Goal: Information Seeking & Learning: Find specific fact

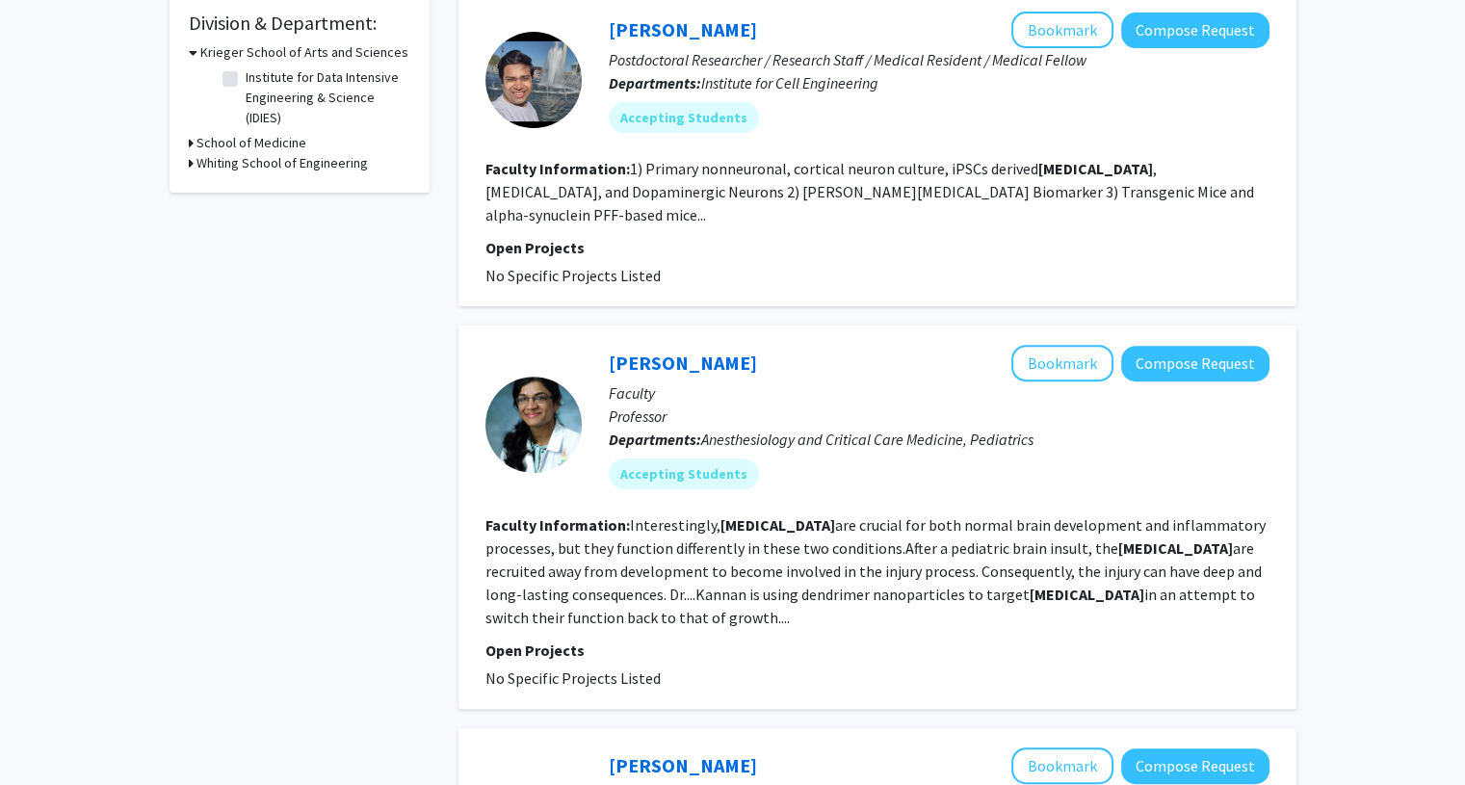
scroll to position [582, 0]
click at [1040, 345] on button "Bookmark" at bounding box center [1062, 363] width 102 height 37
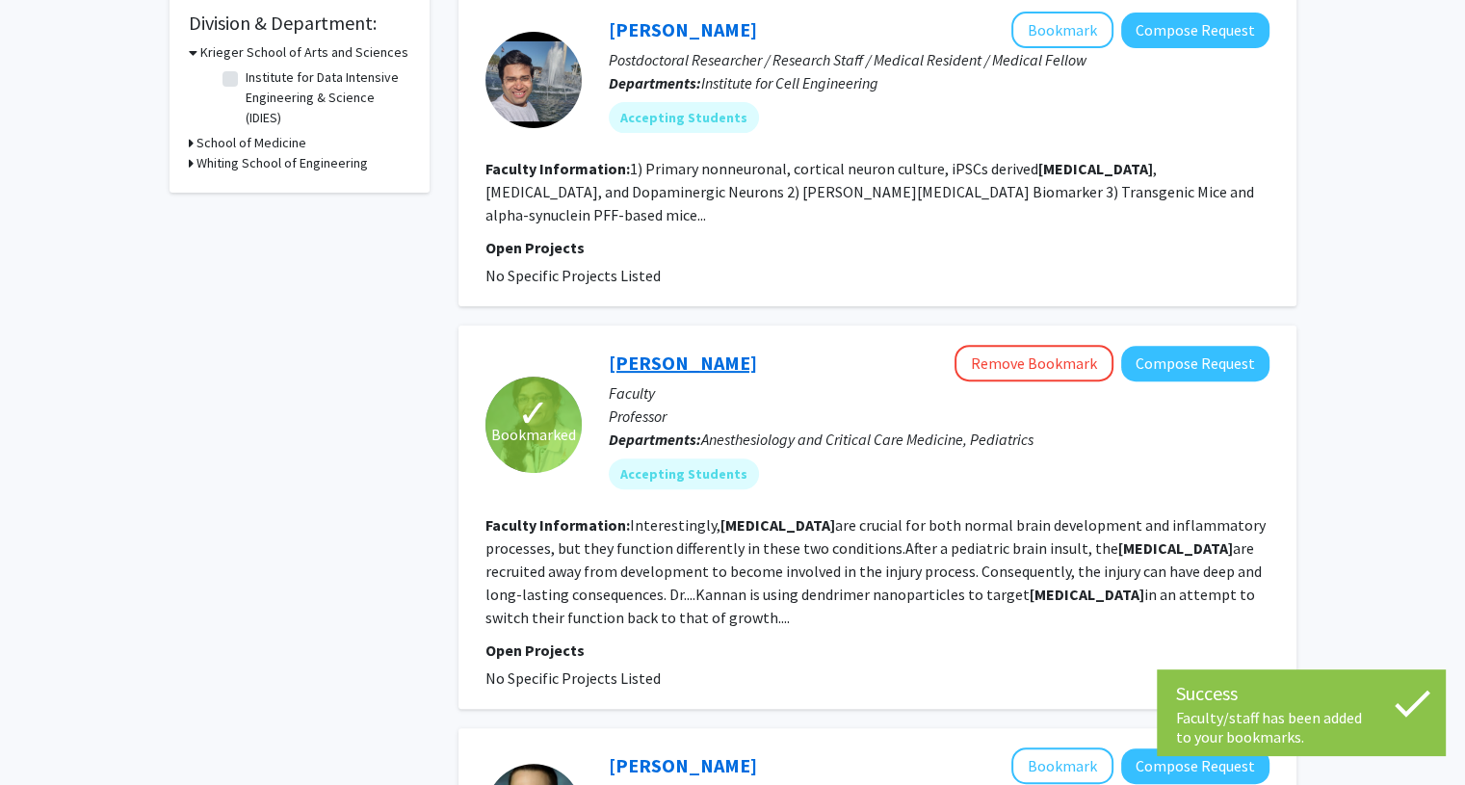
click at [694, 351] on link "[PERSON_NAME]" at bounding box center [683, 363] width 148 height 24
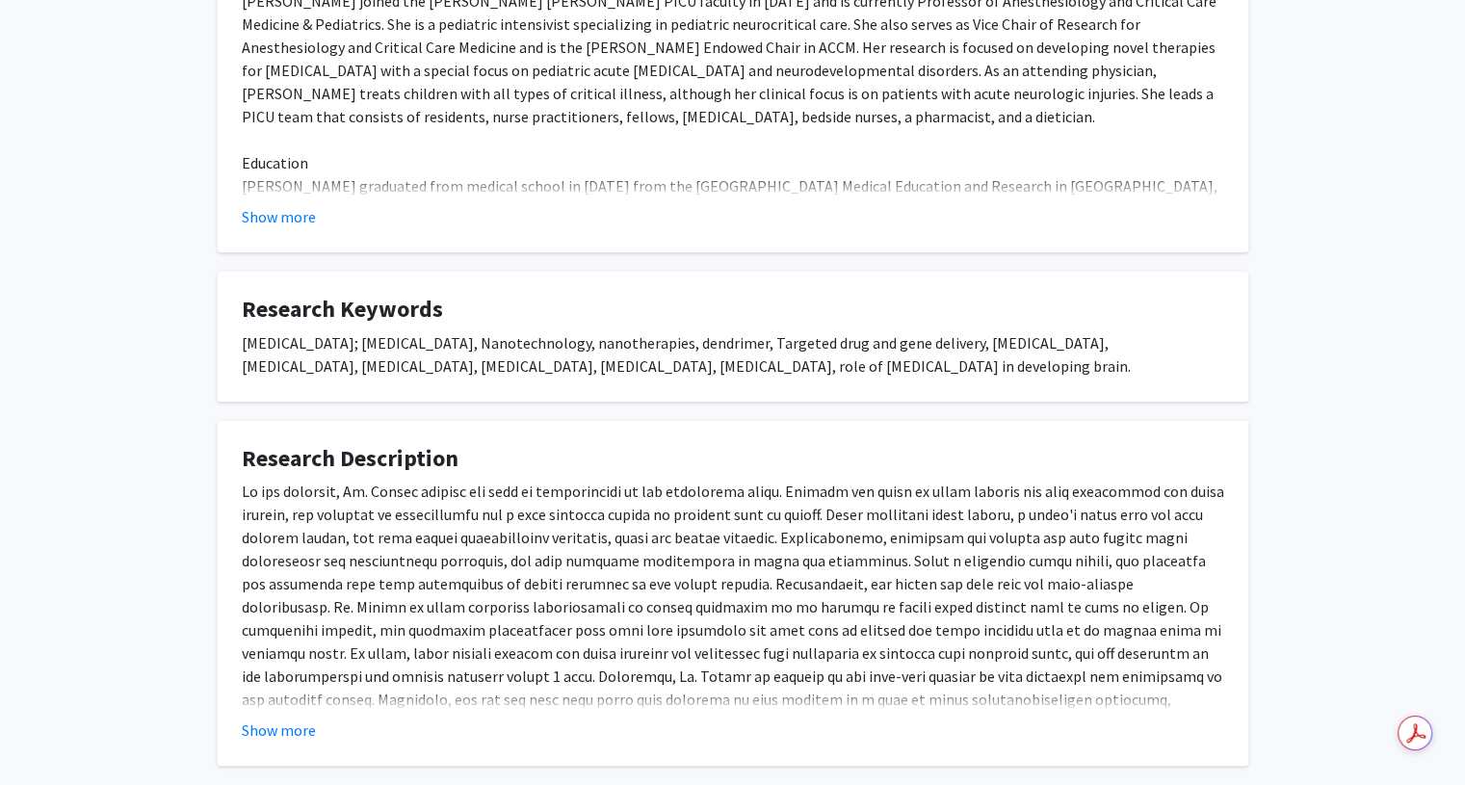
scroll to position [543, 0]
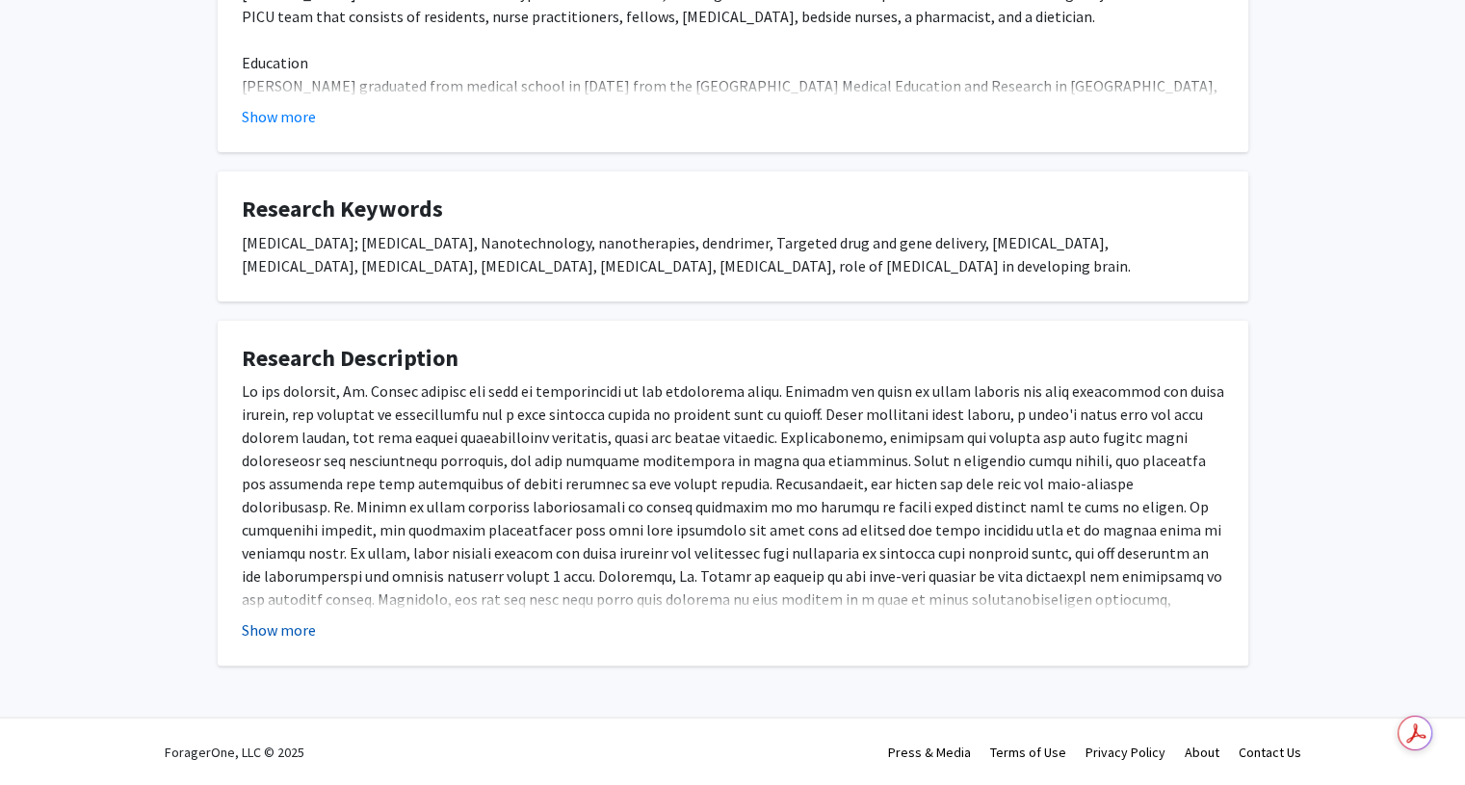
click at [254, 628] on button "Show more" at bounding box center [279, 629] width 74 height 23
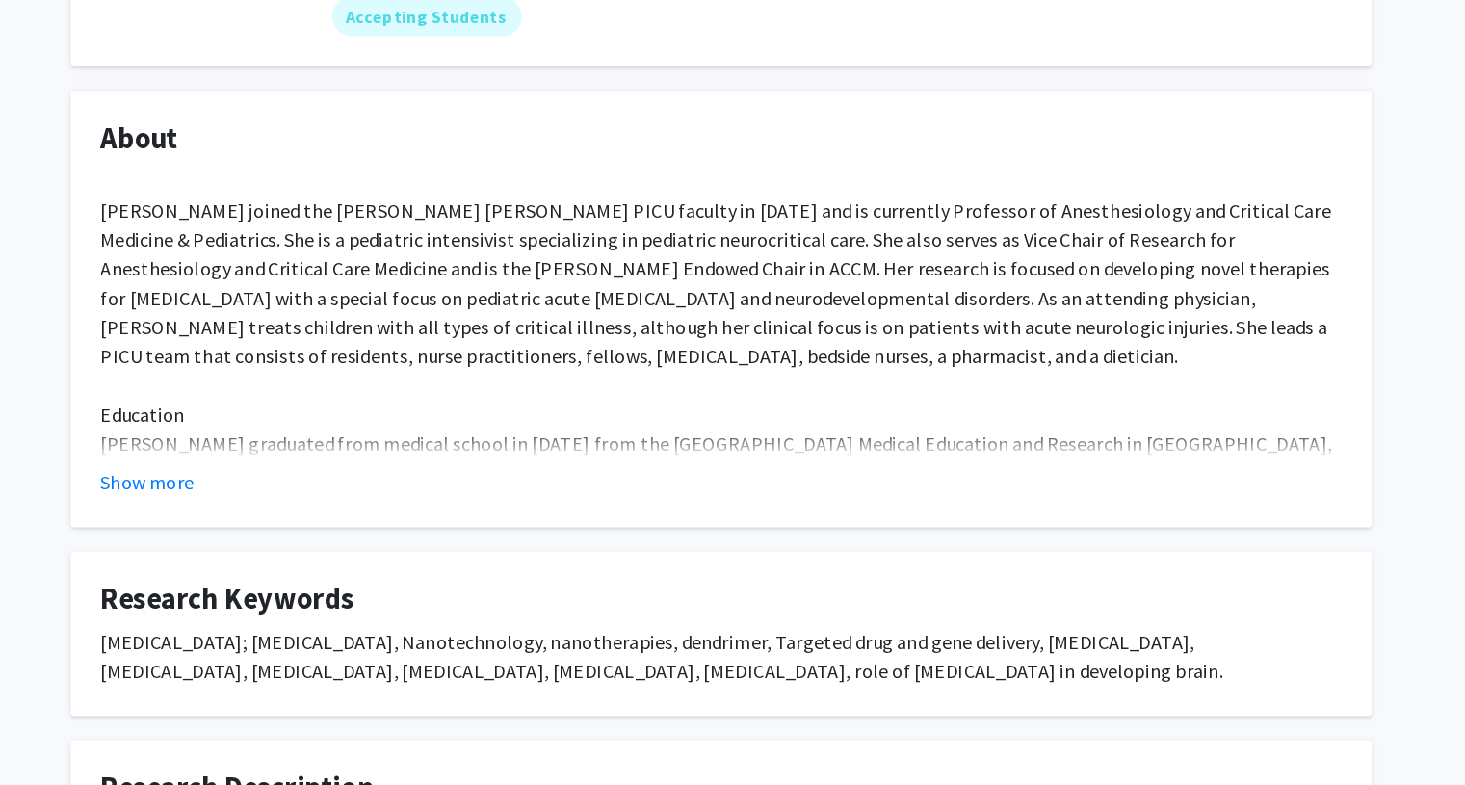
scroll to position [0, 0]
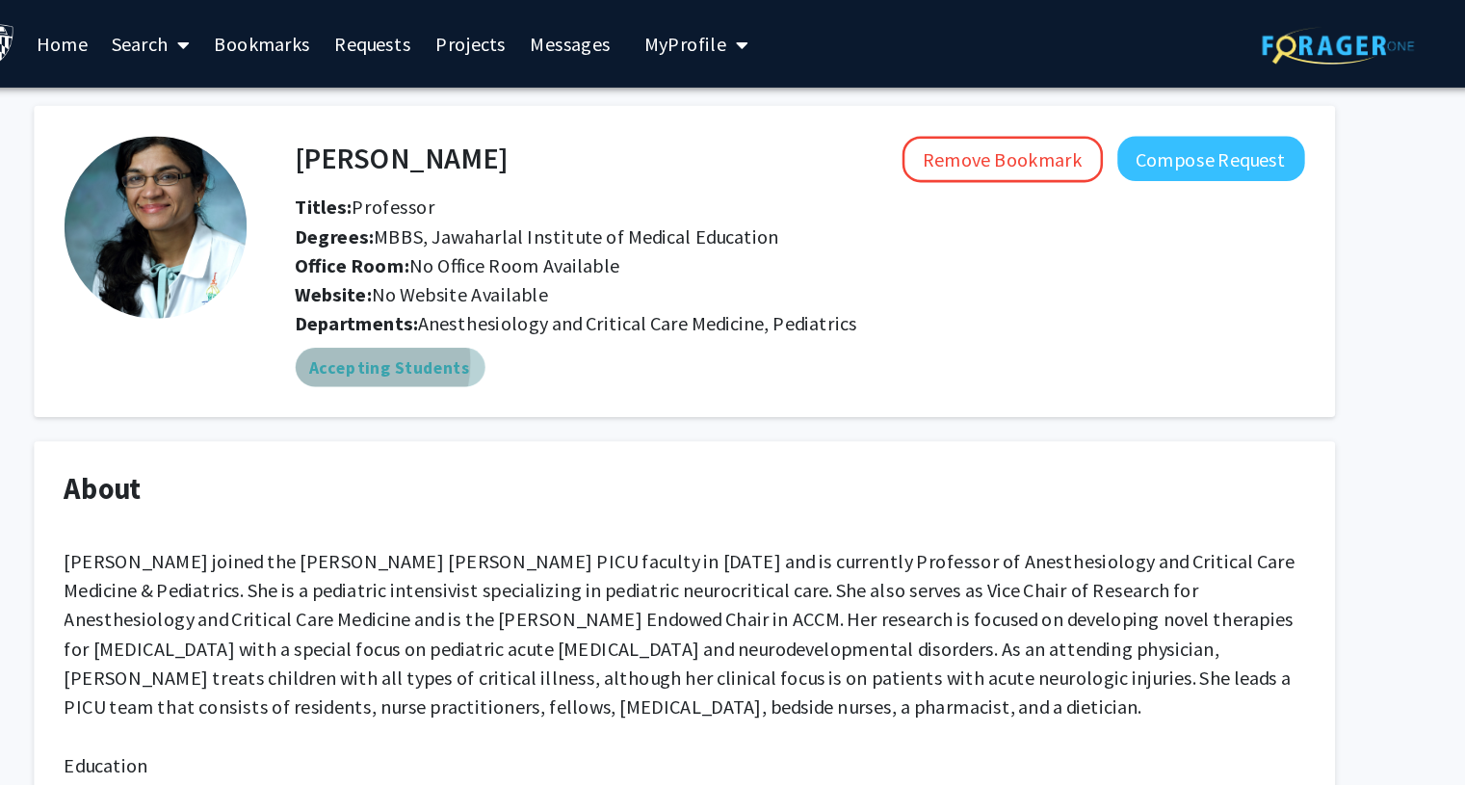
click at [471, 286] on mat-chip "Accepting Students" at bounding box center [500, 290] width 150 height 31
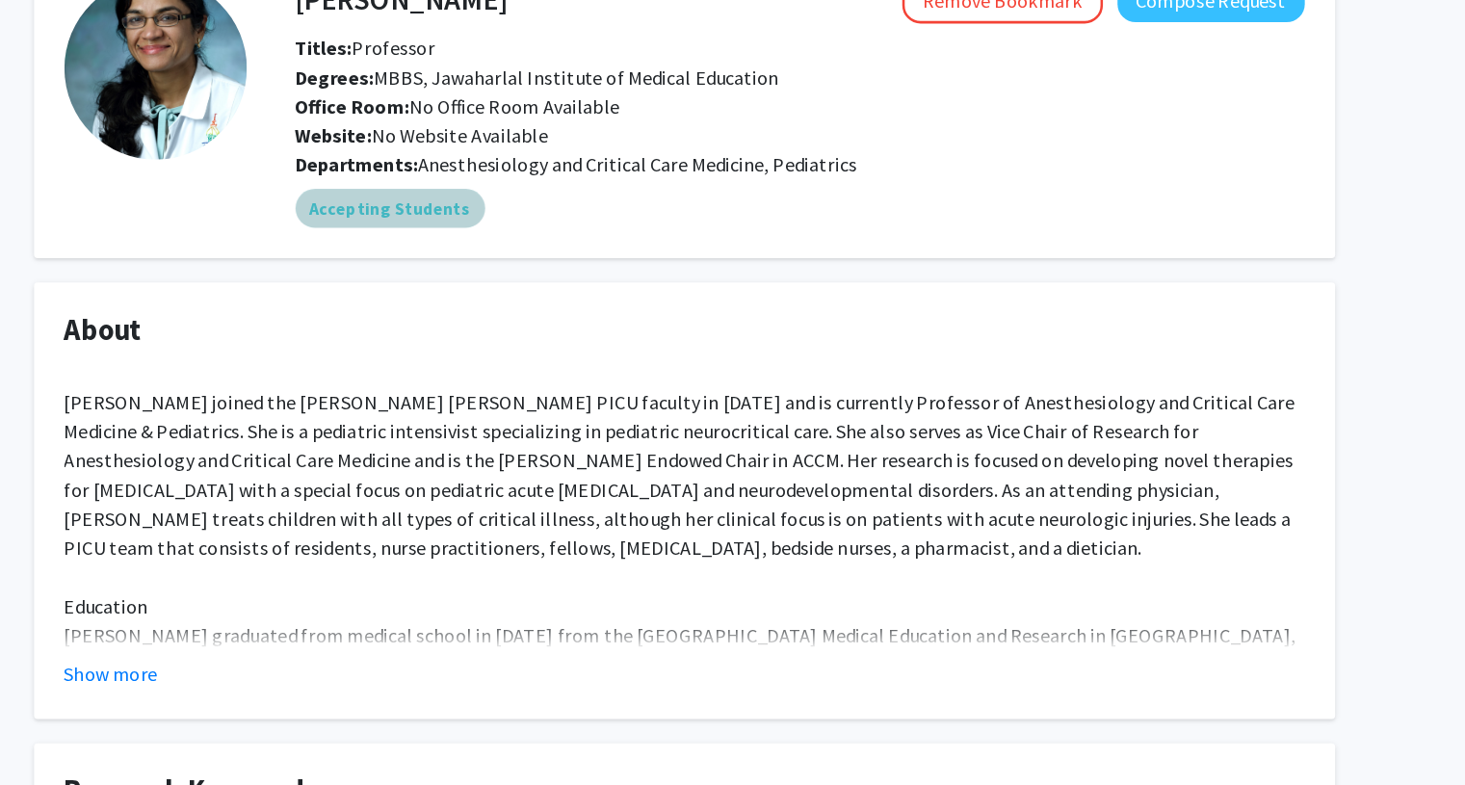
scroll to position [125, 0]
click at [291, 531] on button "Show more" at bounding box center [279, 534] width 74 height 23
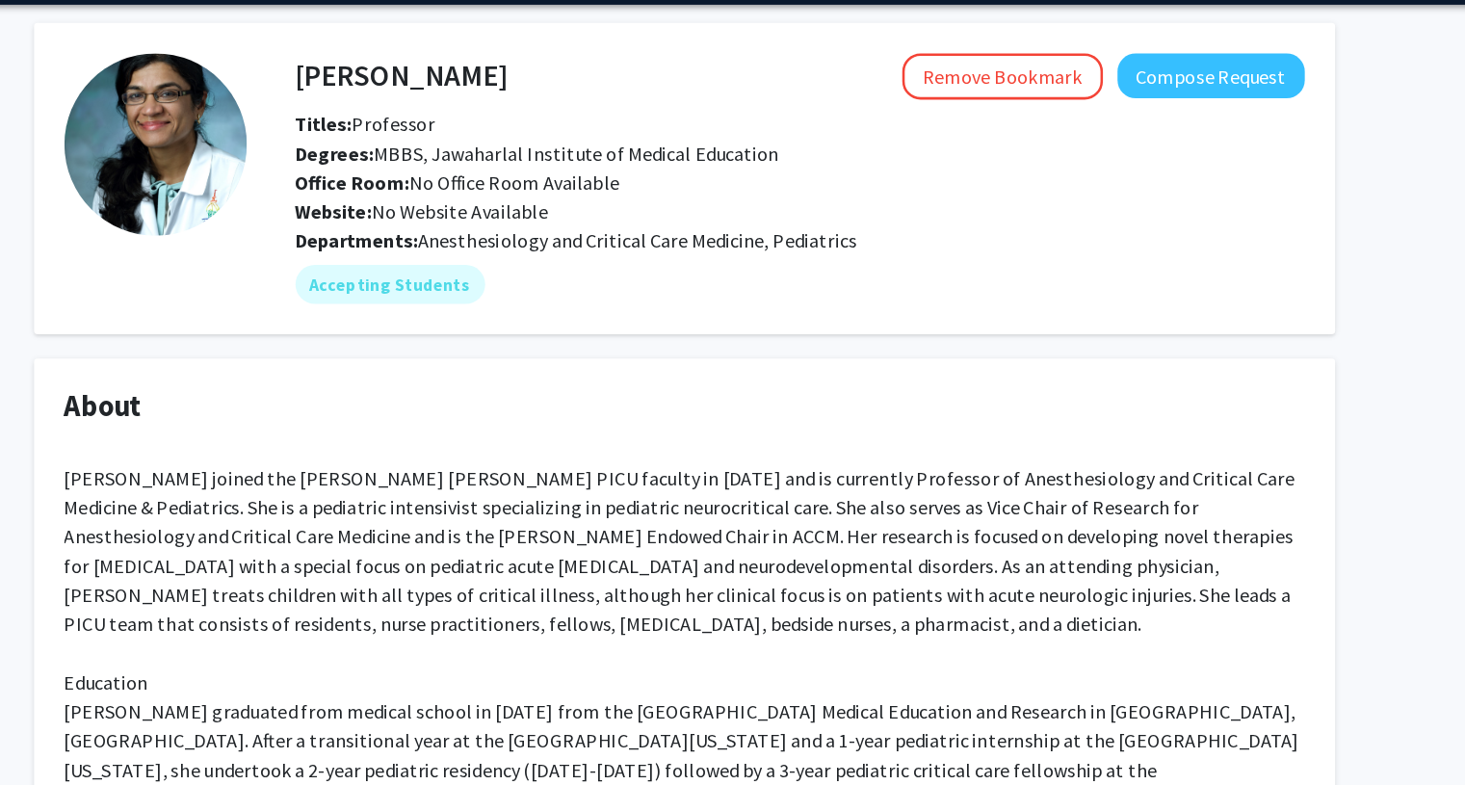
scroll to position [0, 0]
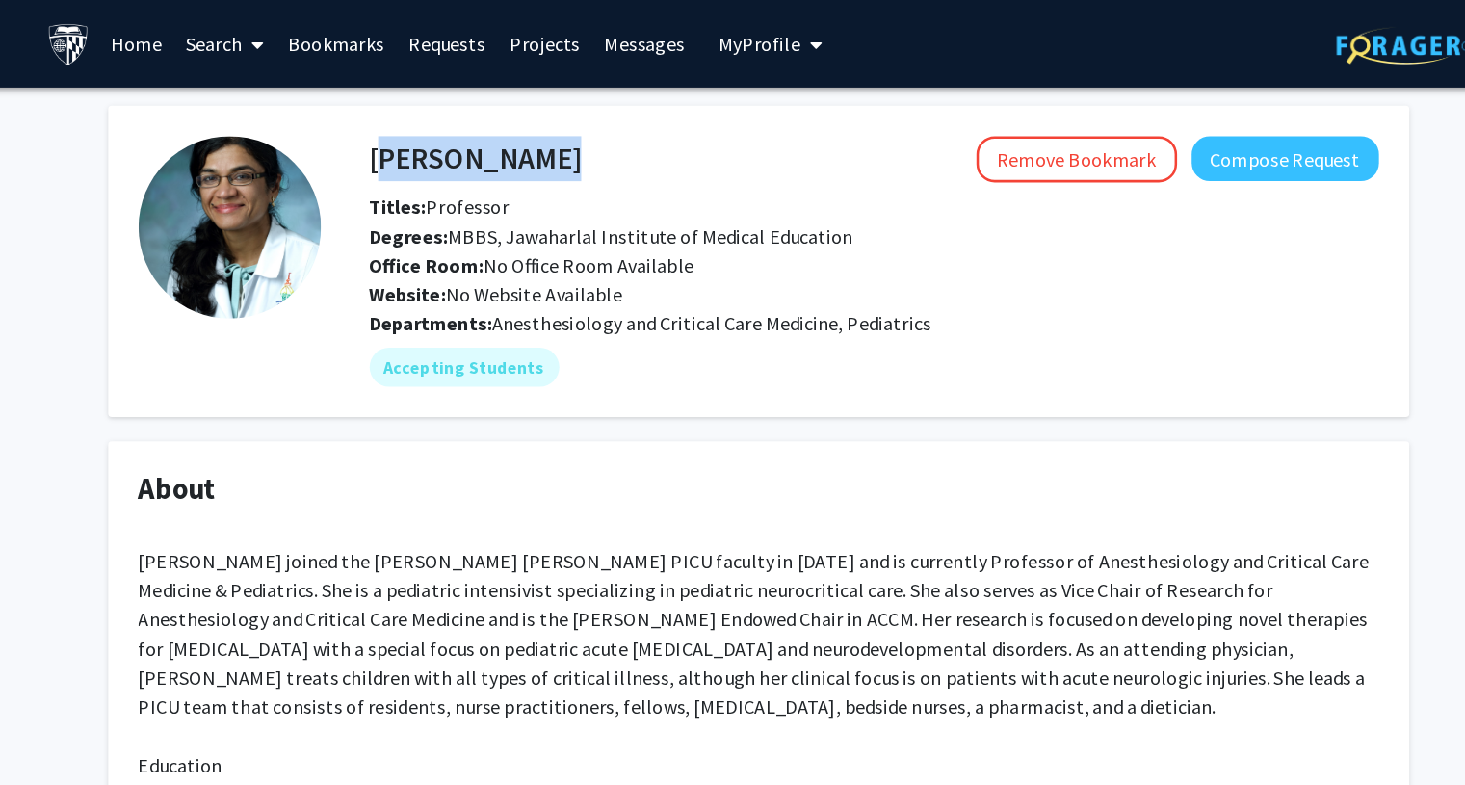
drag, startPoint x: 412, startPoint y: 135, endPoint x: 427, endPoint y: 142, distance: 15.9
click at [427, 142] on div "[PERSON_NAME] Remove Bookmark Compose Request" at bounding box center [824, 126] width 828 height 37
copy h4 "[PERSON_NAME]"
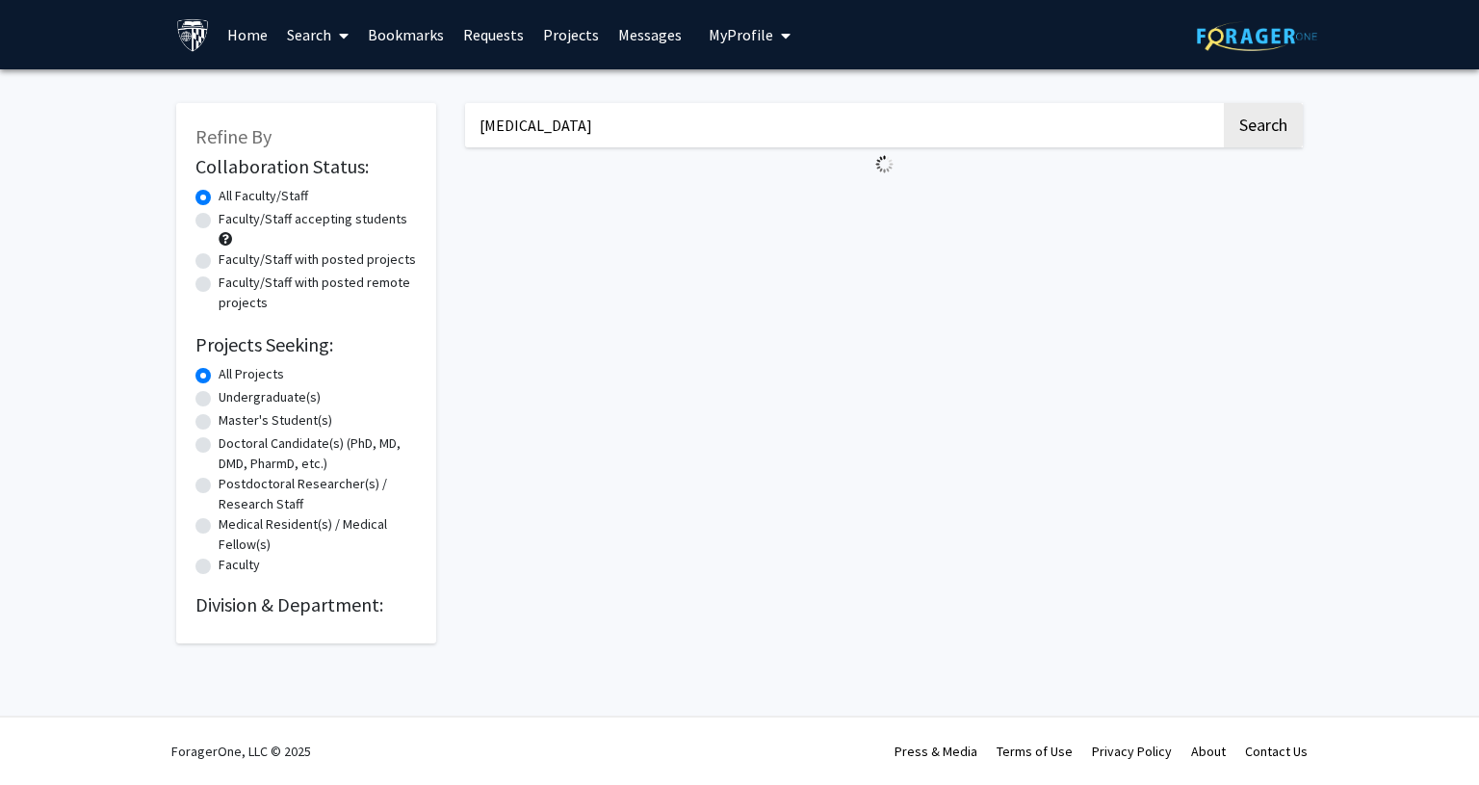
click at [230, 403] on label "Undergraduate(s)" at bounding box center [270, 397] width 102 height 20
click at [230, 400] on input "Undergraduate(s)" at bounding box center [225, 393] width 13 height 13
radio input "true"
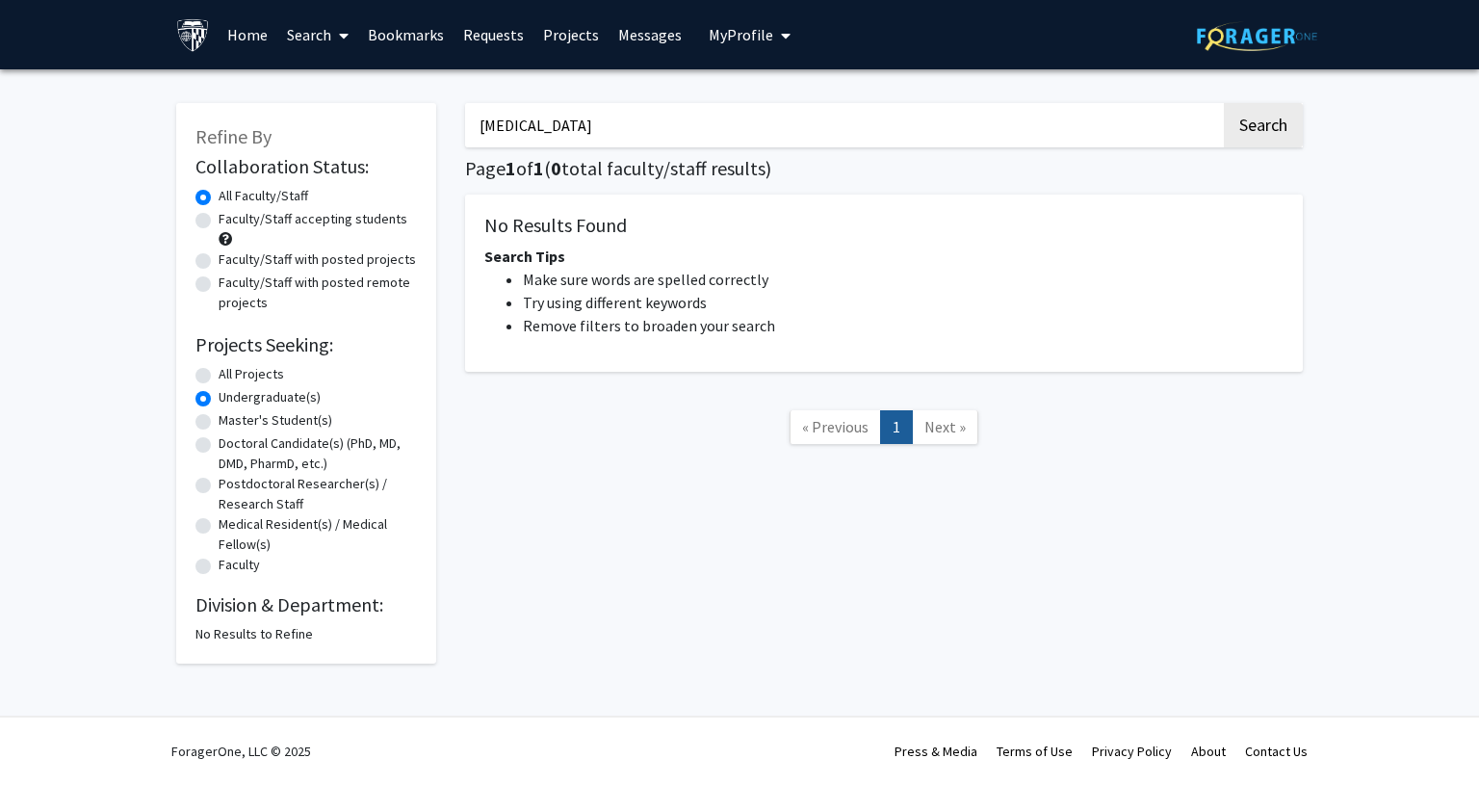
click at [248, 374] on label "All Projects" at bounding box center [251, 374] width 65 height 20
click at [231, 374] on input "All Projects" at bounding box center [225, 370] width 13 height 13
radio input "true"
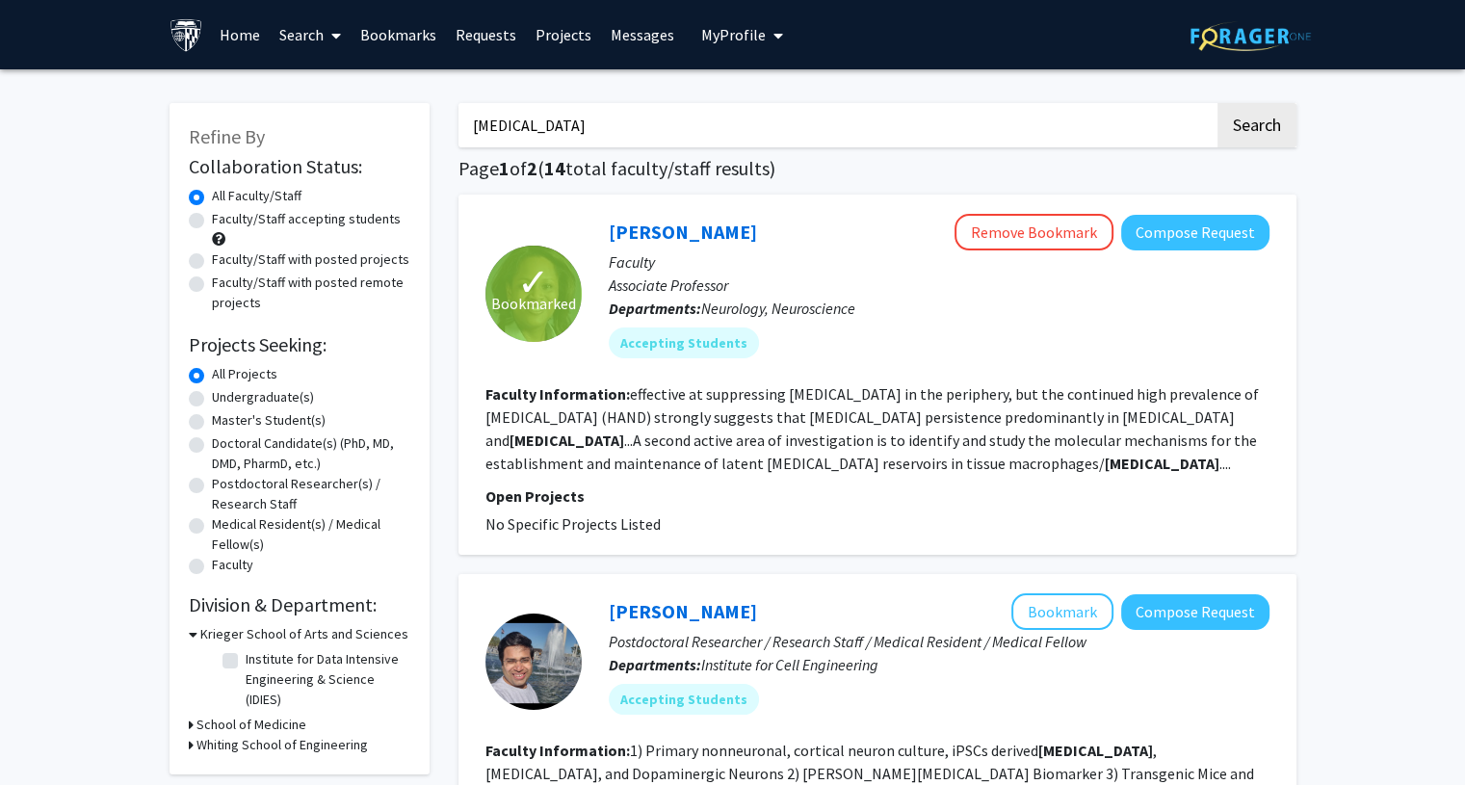
click at [269, 225] on label "Faculty/Staff accepting students" at bounding box center [306, 219] width 189 height 20
click at [224, 222] on input "Faculty/Staff accepting students" at bounding box center [218, 215] width 13 height 13
radio input "true"
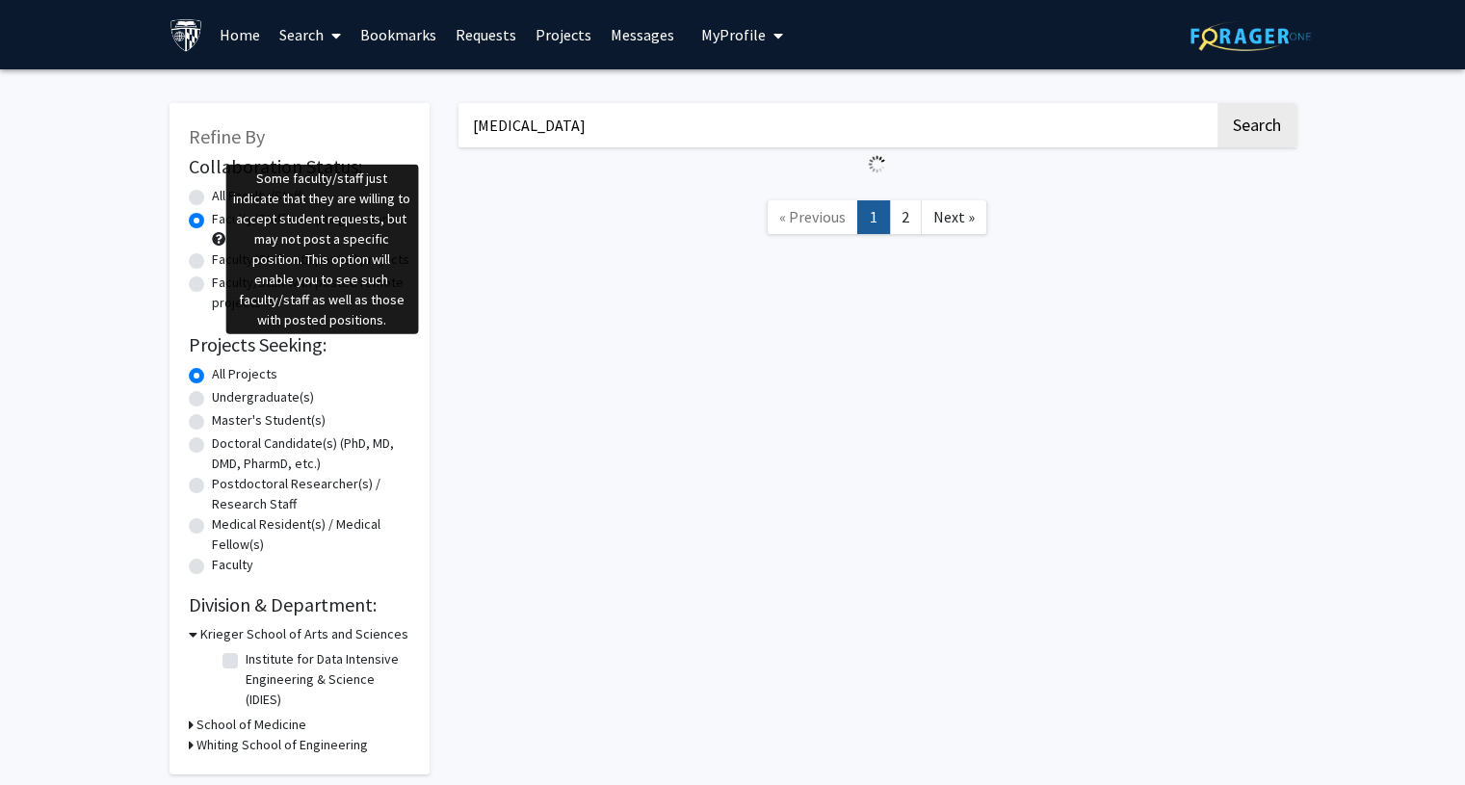
click at [222, 238] on span at bounding box center [218, 238] width 13 height 13
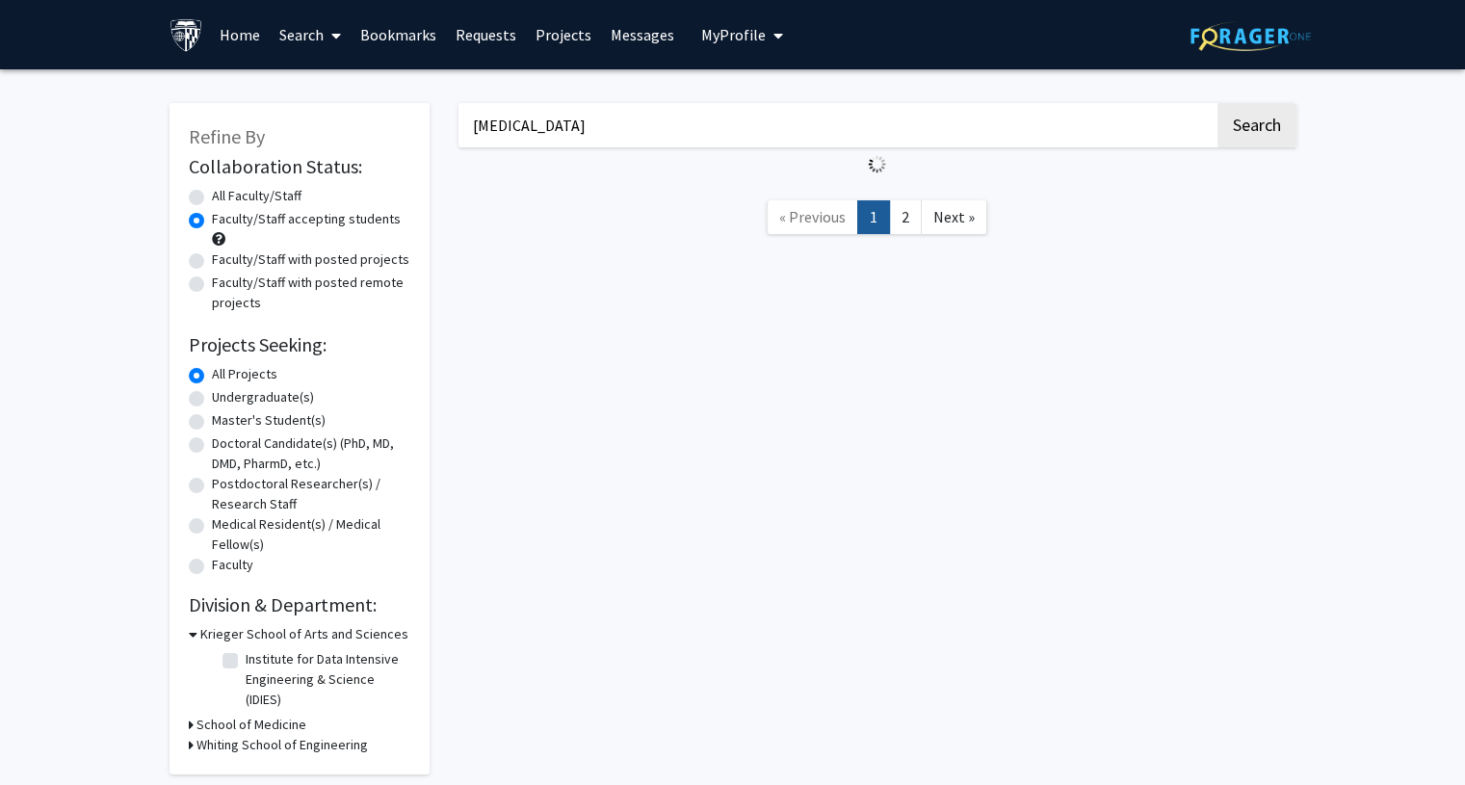
click at [222, 238] on span at bounding box center [218, 238] width 13 height 13
click at [216, 242] on span at bounding box center [218, 238] width 13 height 13
click at [216, 234] on span at bounding box center [218, 238] width 13 height 13
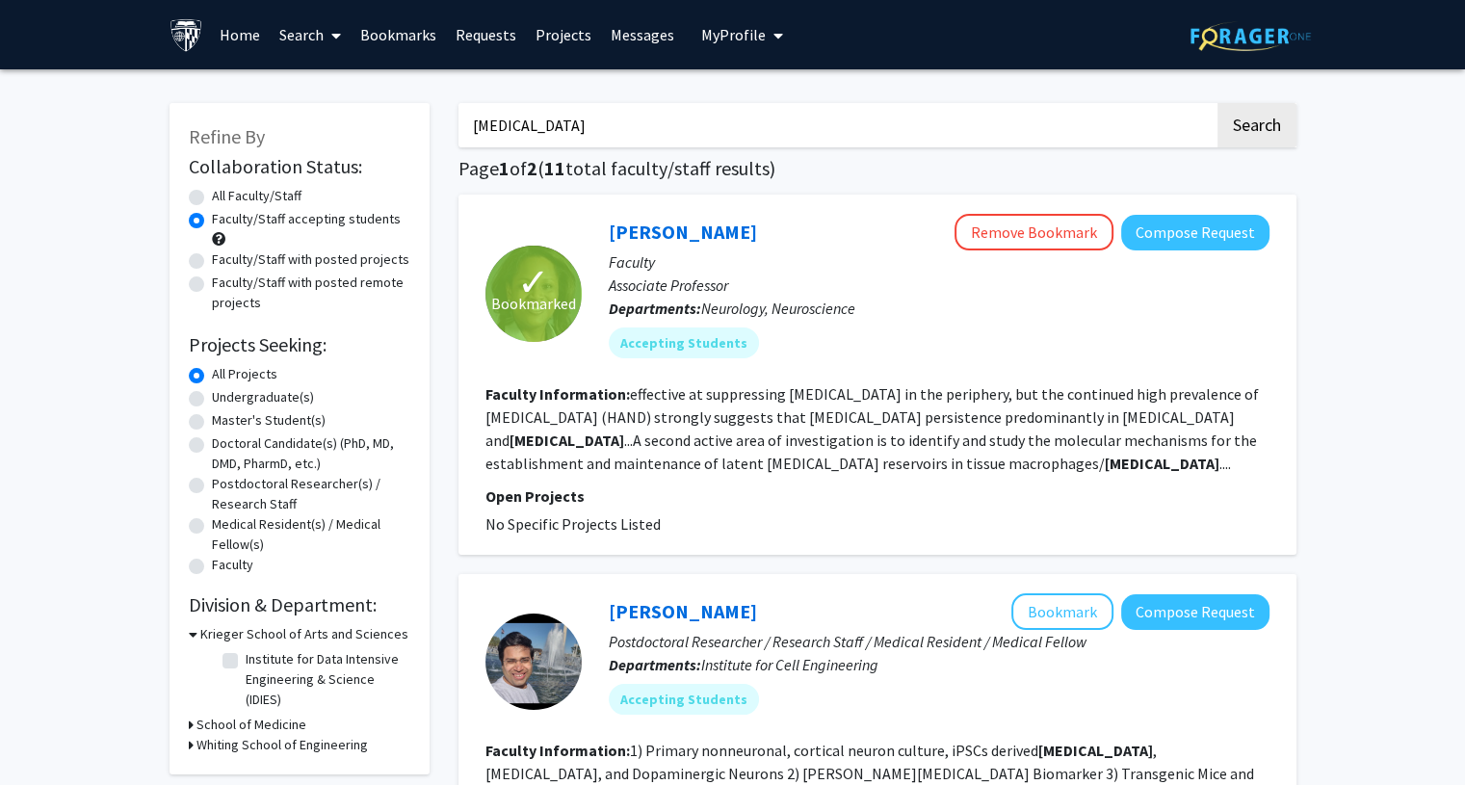
click at [915, 120] on input "[MEDICAL_DATA]" at bounding box center [836, 125] width 756 height 44
type input "[PERSON_NAME]"
click at [1217, 103] on button "Search" at bounding box center [1256, 125] width 79 height 44
radio input "true"
